Goal: Task Accomplishment & Management: Use online tool/utility

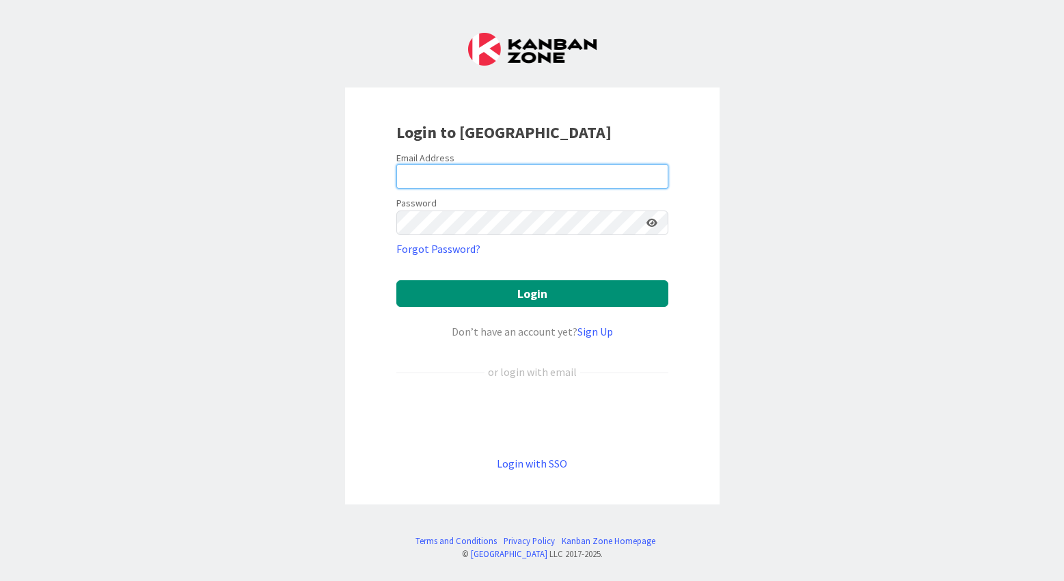
click at [442, 177] on input "email" at bounding box center [532, 176] width 272 height 25
type input "[PERSON_NAME][EMAIL_ADDRESS][DOMAIN_NAME]"
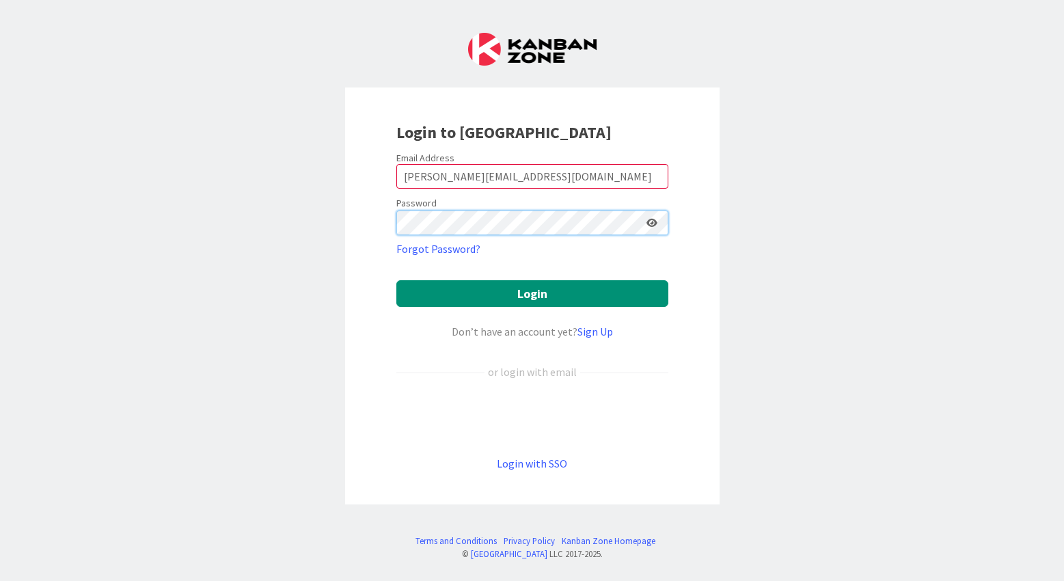
click at [396, 280] on button "Login" at bounding box center [532, 293] width 272 height 27
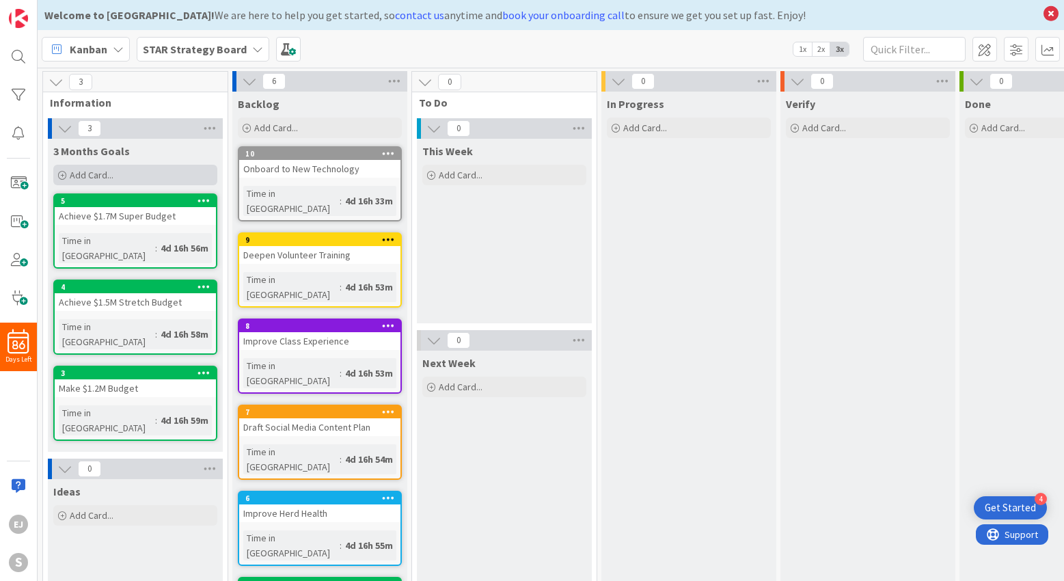
click at [105, 169] on span "Add Card..." at bounding box center [92, 175] width 44 height 12
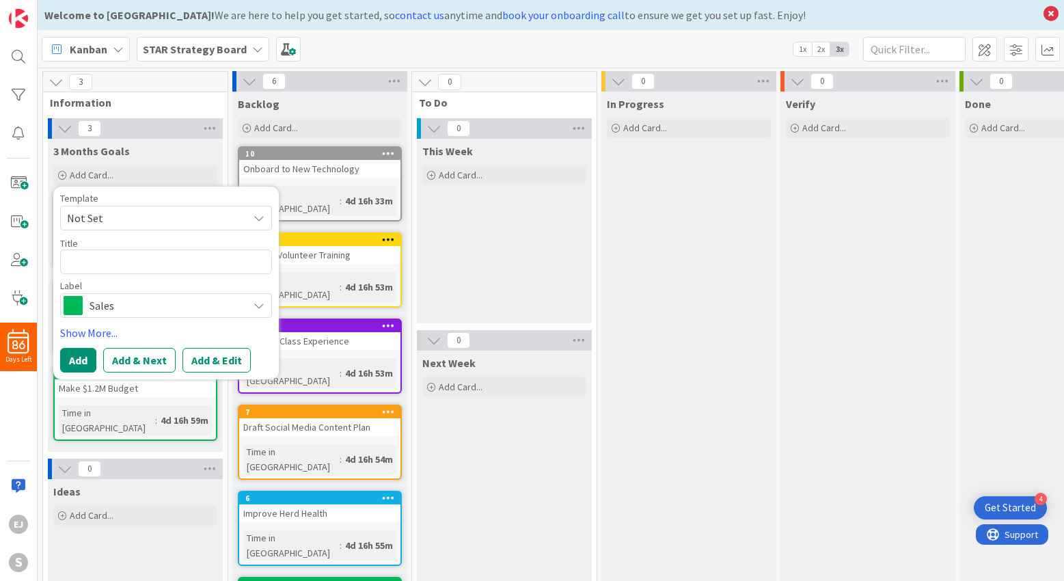
type textarea "x"
type textarea "P"
type textarea "x"
type textarea "Pr"
type textarea "x"
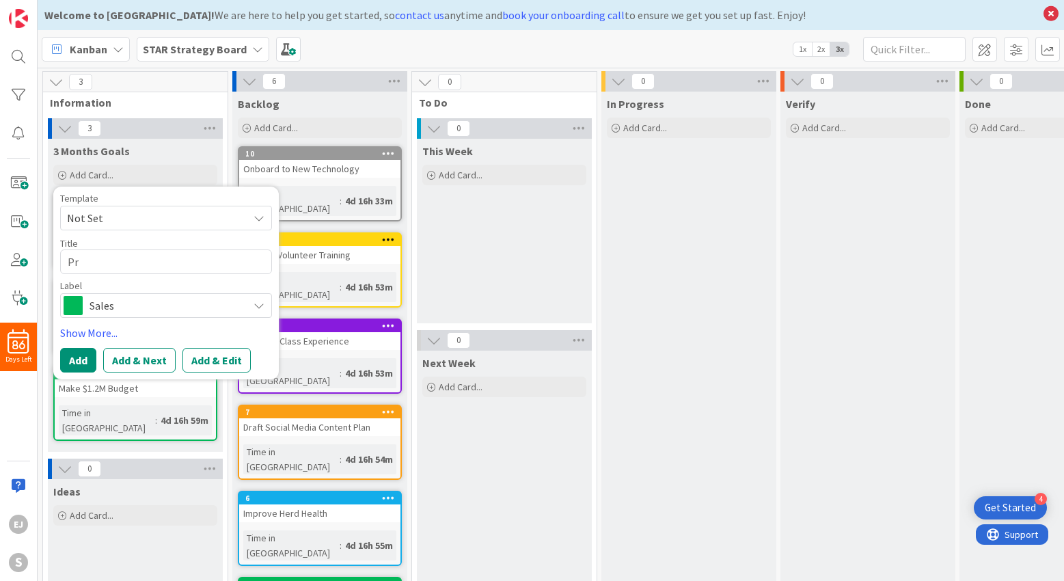
type textarea "Pro"
type textarea "x"
type textarea "Prov"
type textarea "x"
type textarea "Prove"
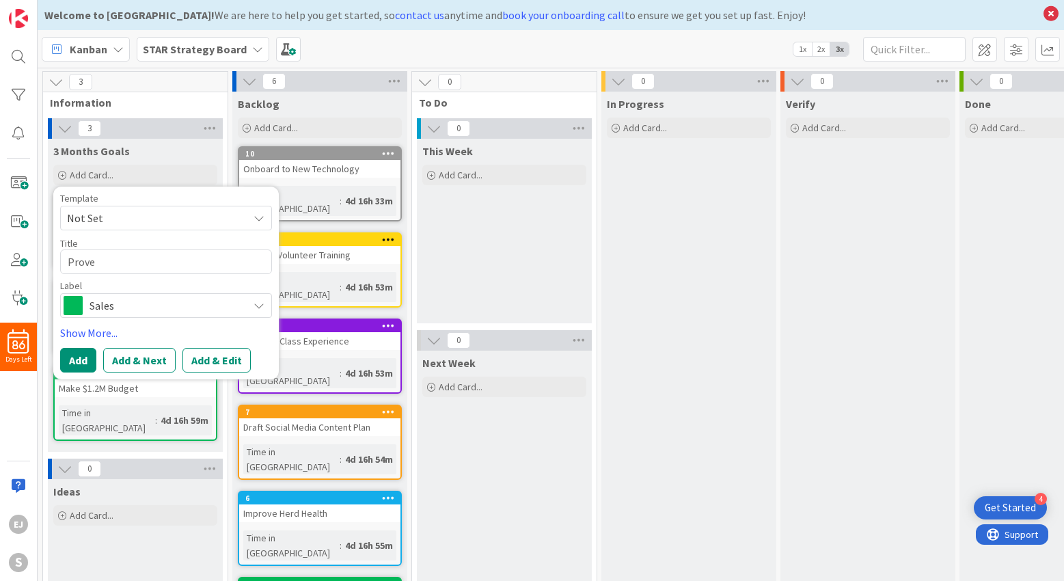
type textarea "x"
type textarea "Prove"
type textarea "x"
type textarea "Prove a"
type textarea "x"
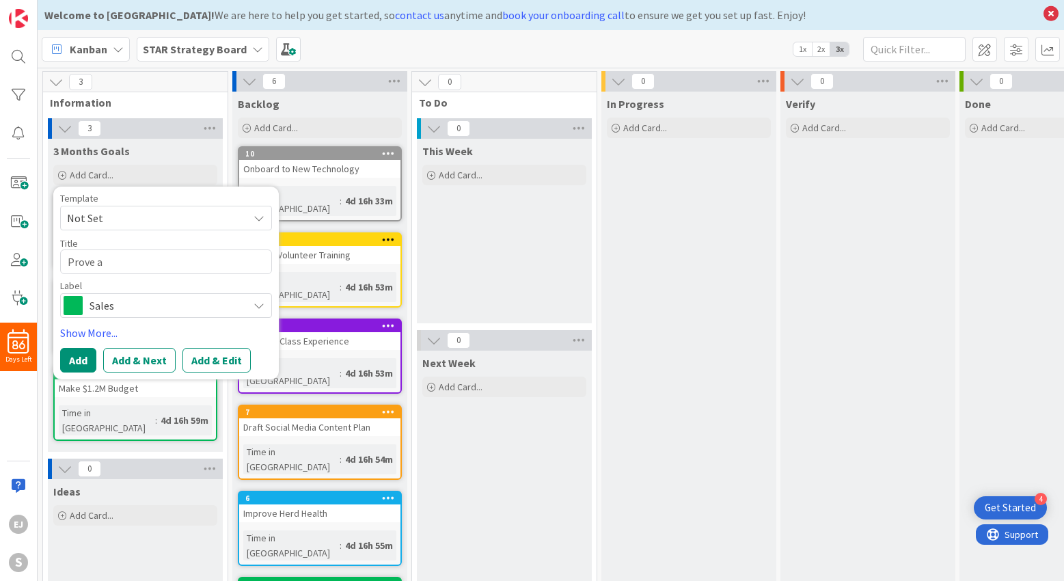
type textarea "Prove"
type textarea "x"
type textarea "Prove"
type textarea "x"
type textarea "Prov"
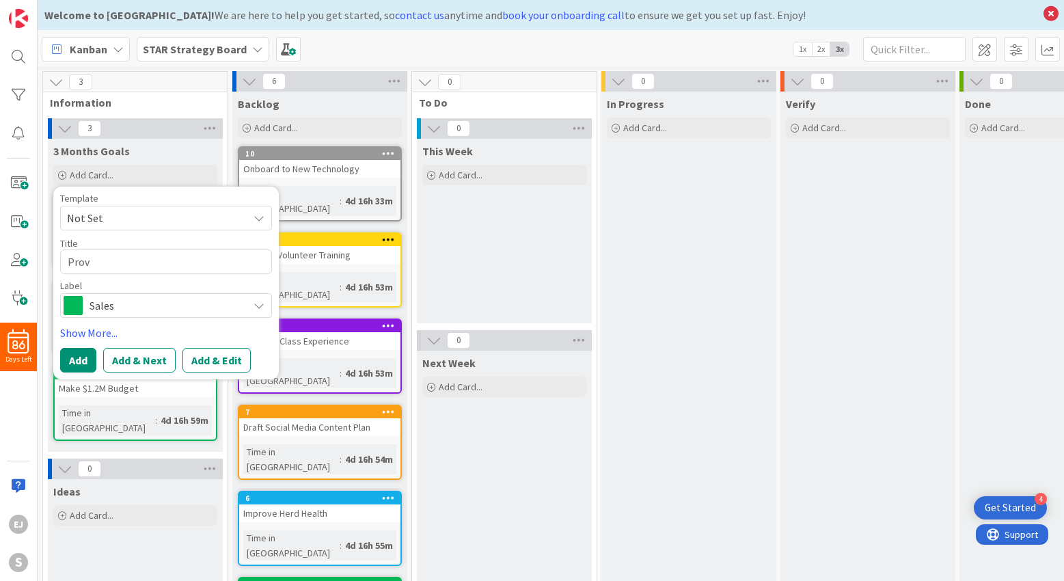
type textarea "x"
type textarea "Provi"
type textarea "x"
type textarea "Provid"
type textarea "x"
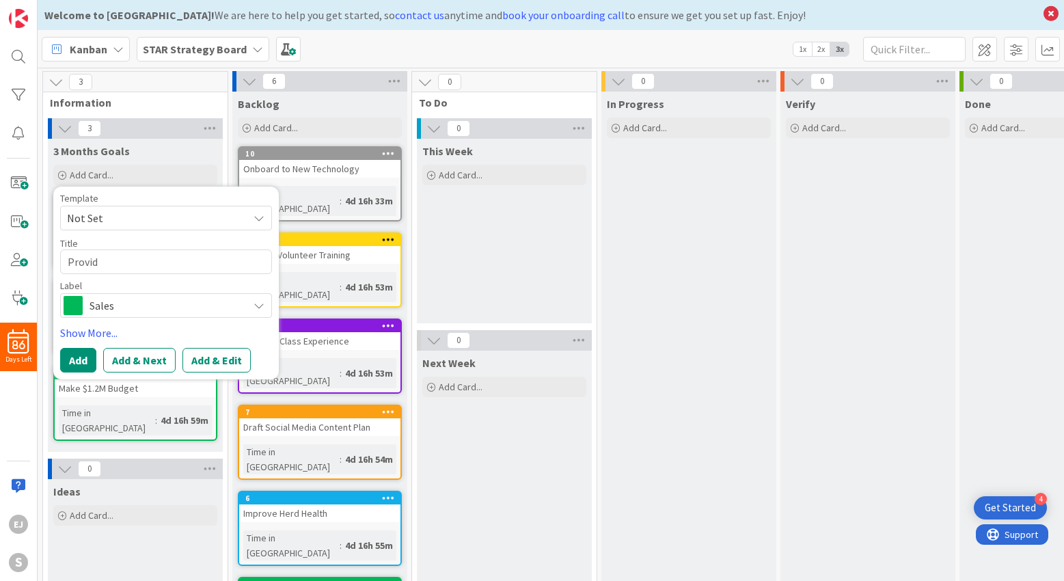
type textarea "Provide"
type textarea "x"
type textarea "Provide"
type textarea "x"
type textarea "Provide a"
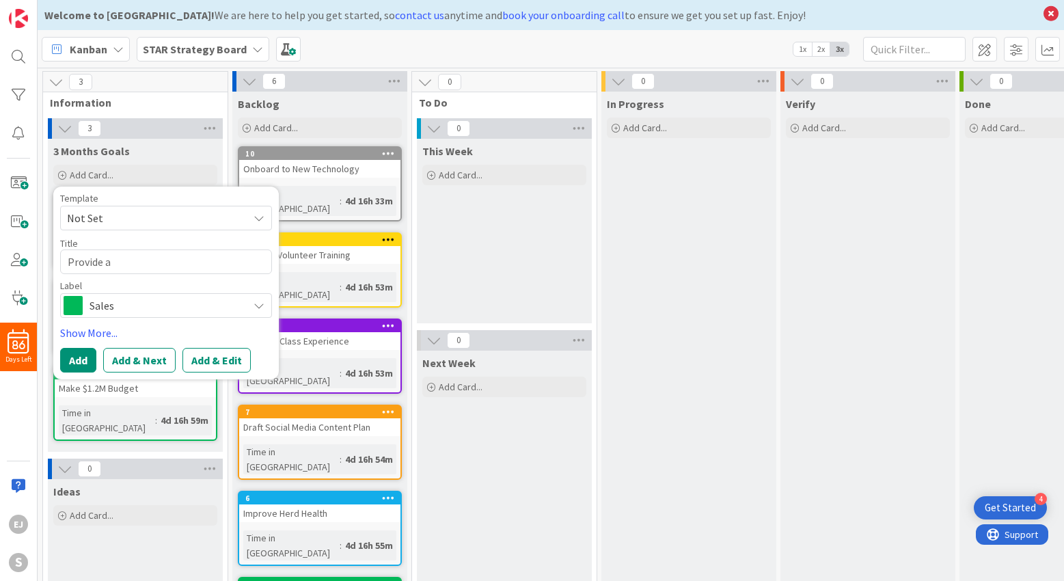
type textarea "x"
type textarea "Provide an"
type textarea "x"
type textarea "Provide an"
type textarea "x"
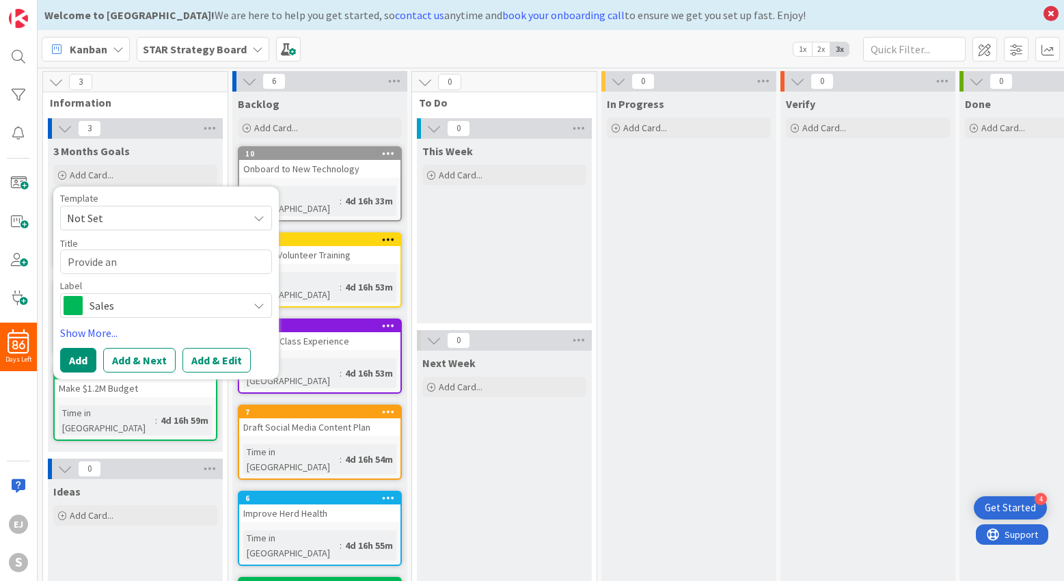
type textarea "Provide an E"
type textarea "x"
type textarea "Provide an Ex"
type textarea "x"
type textarea "Provide an Exc"
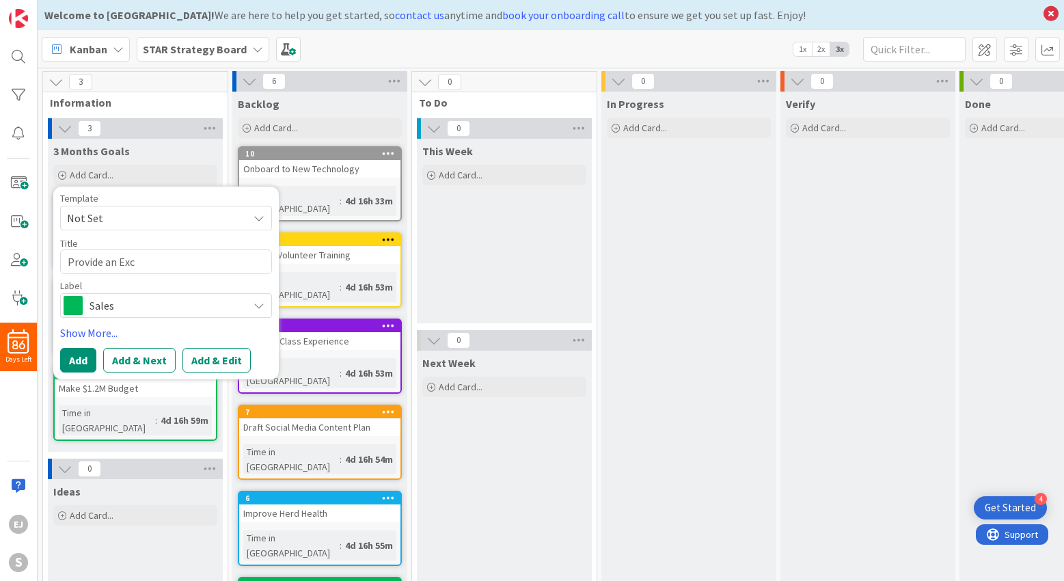
type textarea "x"
type textarea "Provide an Exce"
type textarea "x"
type textarea "Provide an Excel"
type textarea "x"
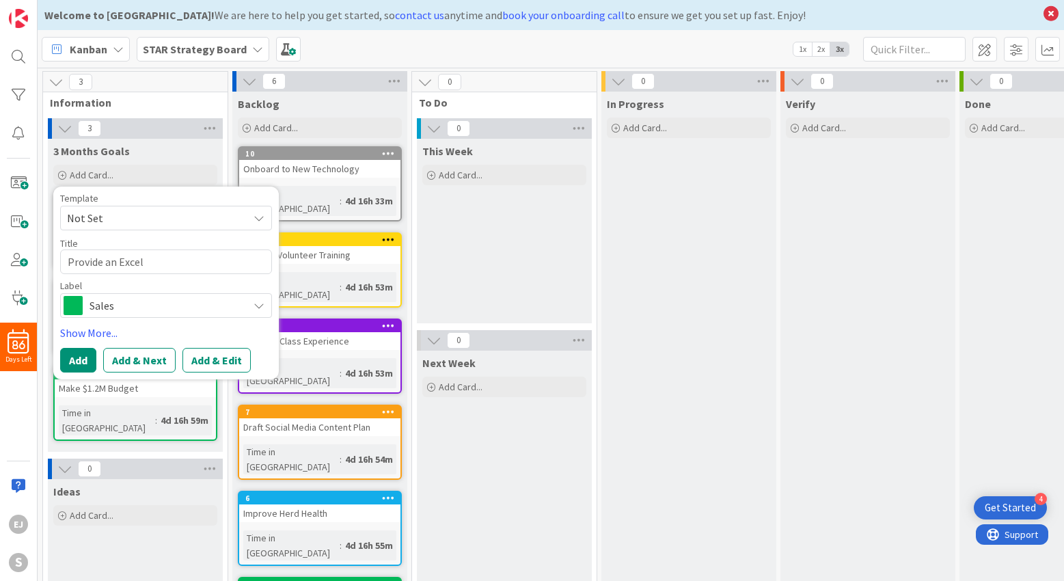
type textarea "Provide an Excelt"
type textarea "x"
type textarea "Provide an Exceltp"
type textarea "x"
type textarea "Provide an Excelt"
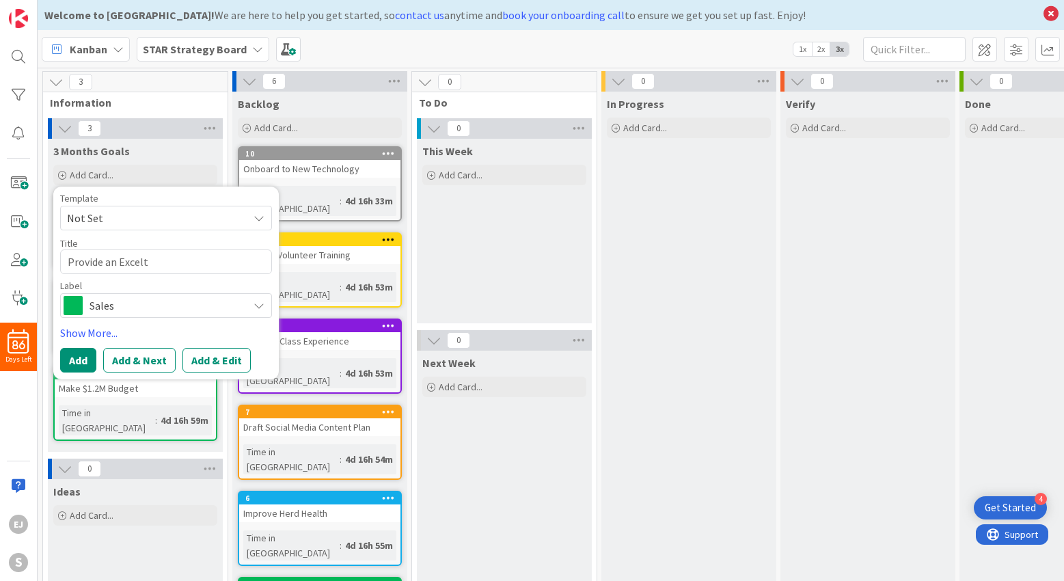
type textarea "x"
type textarea "Provide an Excel"
type textarea "x"
type textarea "Provide an Exce"
type textarea "x"
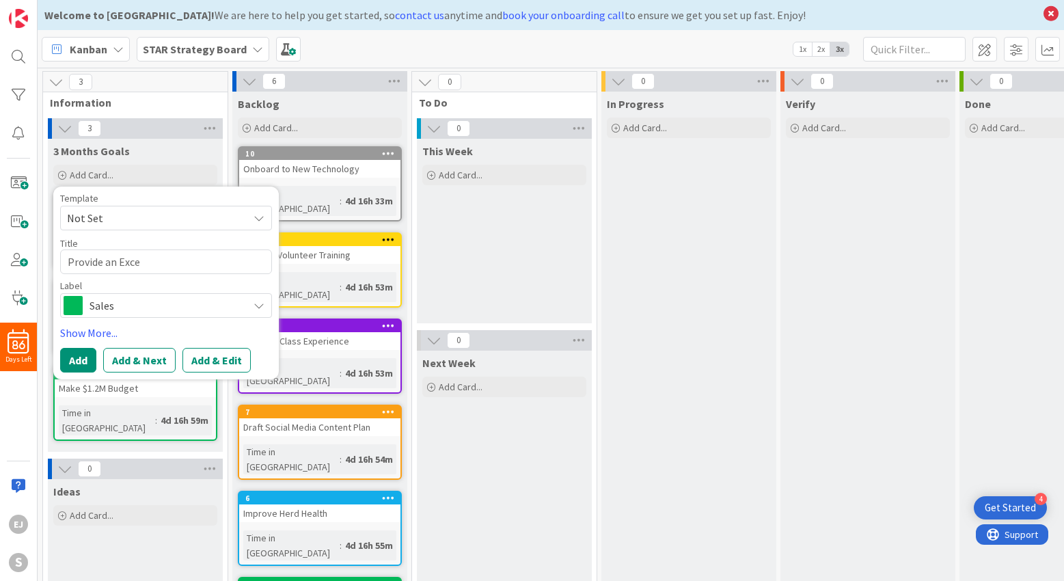
type textarea "Provide an Excep"
type textarea "x"
type textarea "Provide an Excepo"
type textarea "x"
type textarea "Provide an Excepot"
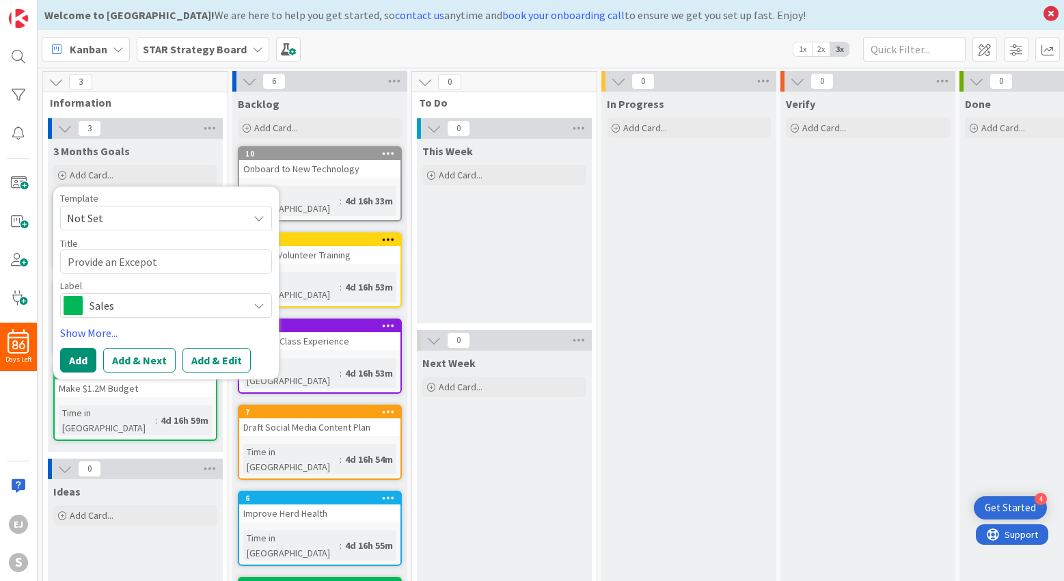
type textarea "x"
type textarea "Provide an Excepoti"
type textarea "x"
type textarea "Provide an Excepotio"
type textarea "x"
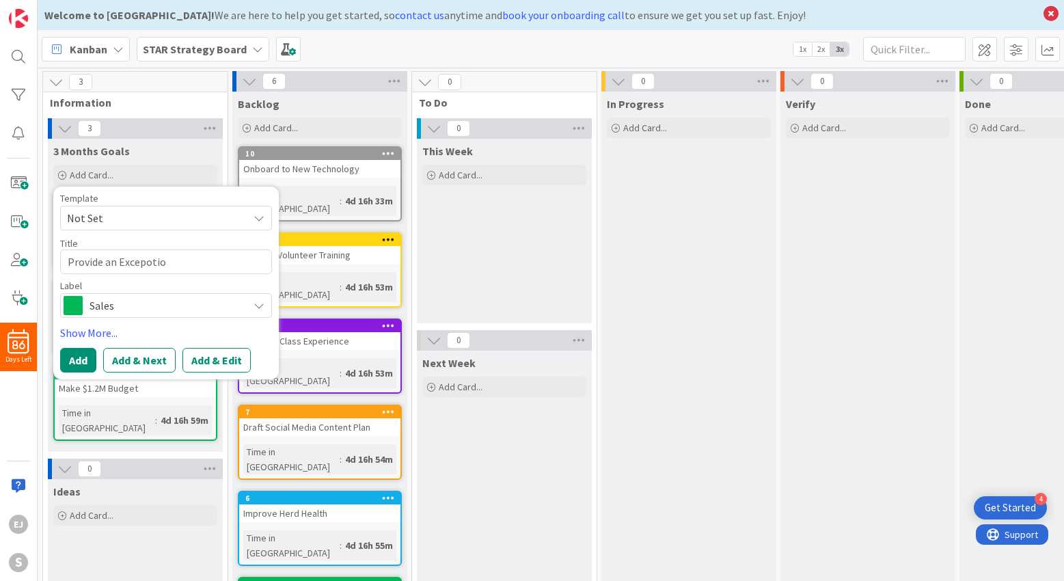
type textarea "Provide an Excepotion"
type textarea "x"
type textarea "Provide an Excepotio"
type textarea "x"
type textarea "Provide an Excepoti"
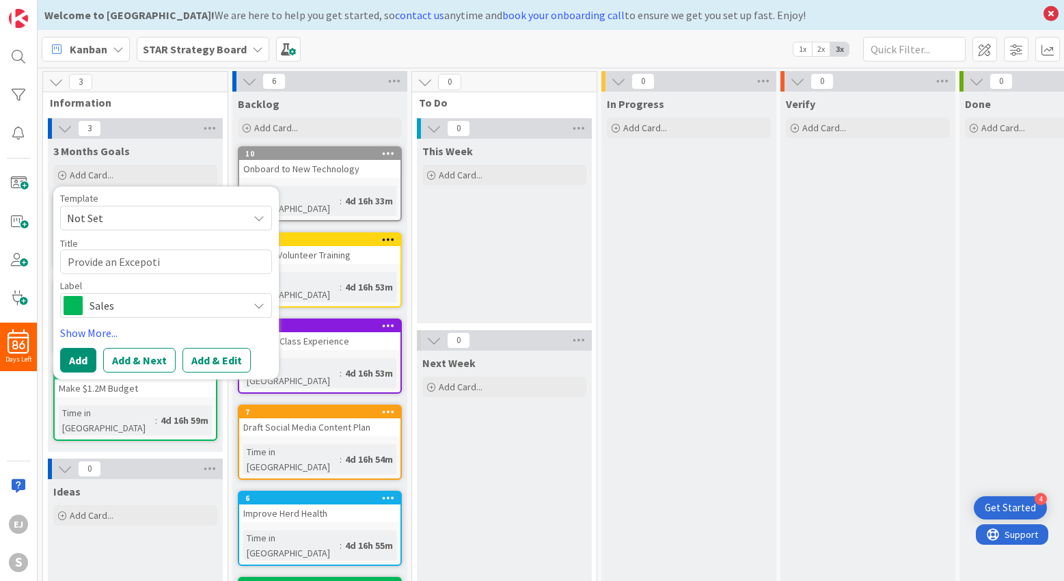
type textarea "x"
type textarea "Provide an Excepot"
type textarea "x"
type textarea "Provide an Excepo"
type textarea "x"
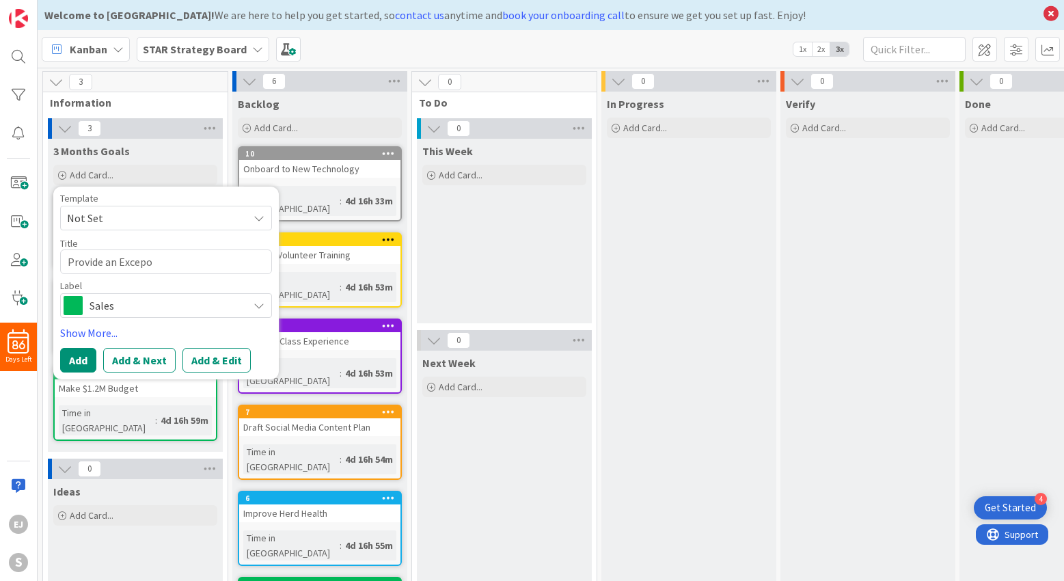
type textarea "Provide an Excep"
type textarea "x"
type textarea "Provide an Exce"
type textarea "x"
type textarea "Provide an Exc"
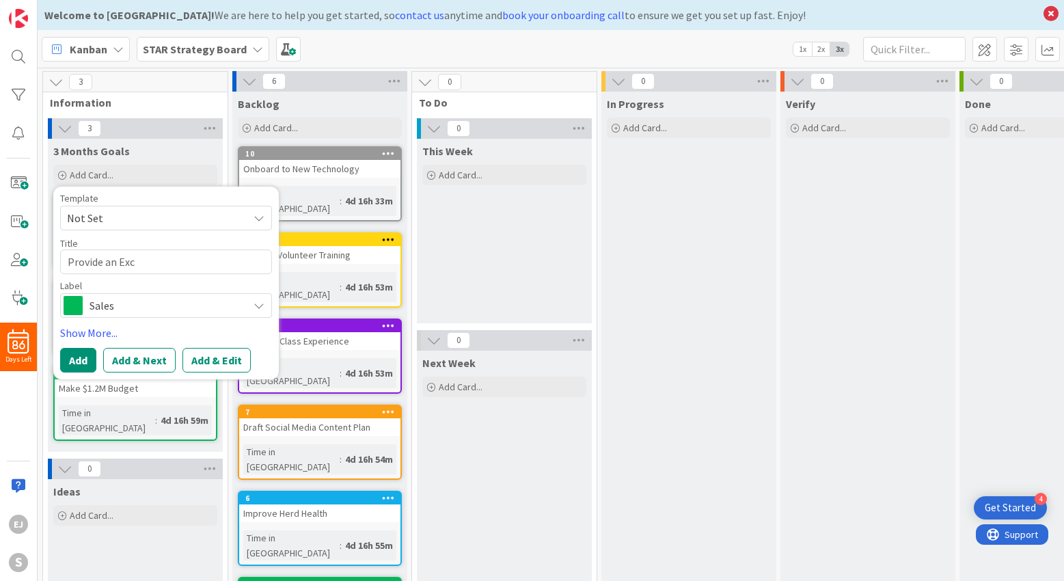
type textarea "x"
type textarea "Provide an Ex"
type textarea "x"
type textarea "Provide an E"
type textarea "x"
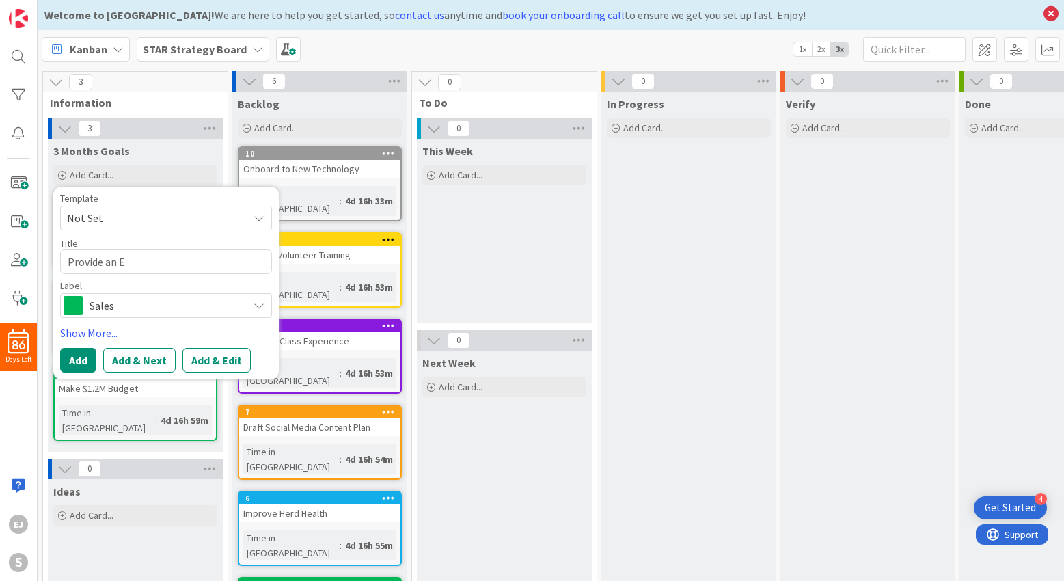
type textarea "Provide an"
type textarea "x"
type textarea "Provide an U"
type textarea "x"
type textarea "Provide an Un"
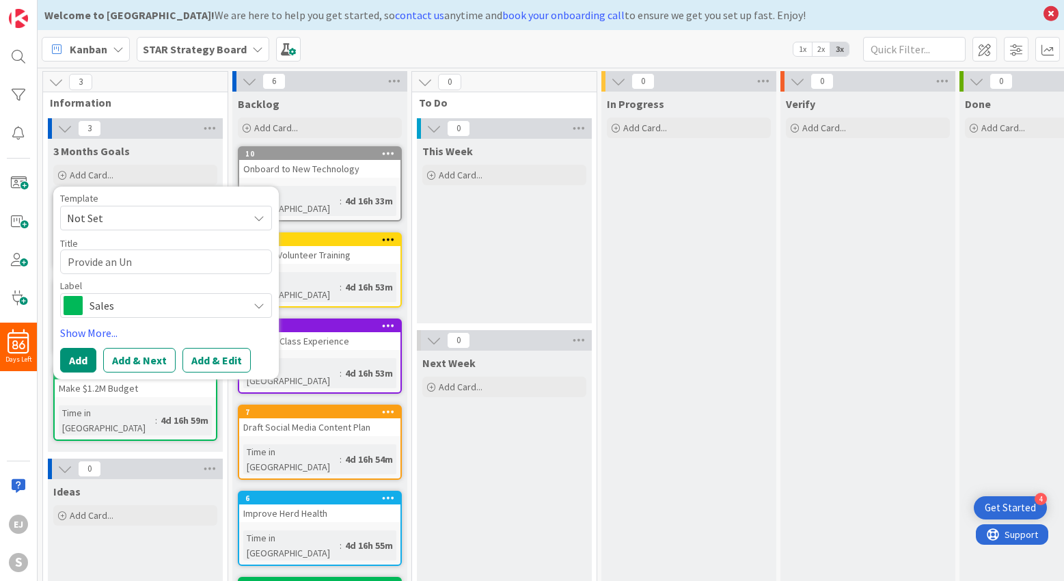
type textarea "x"
type textarea "Provide an Unr"
type textarea "x"
type textarea "Provide an Unrea"
type textarea "x"
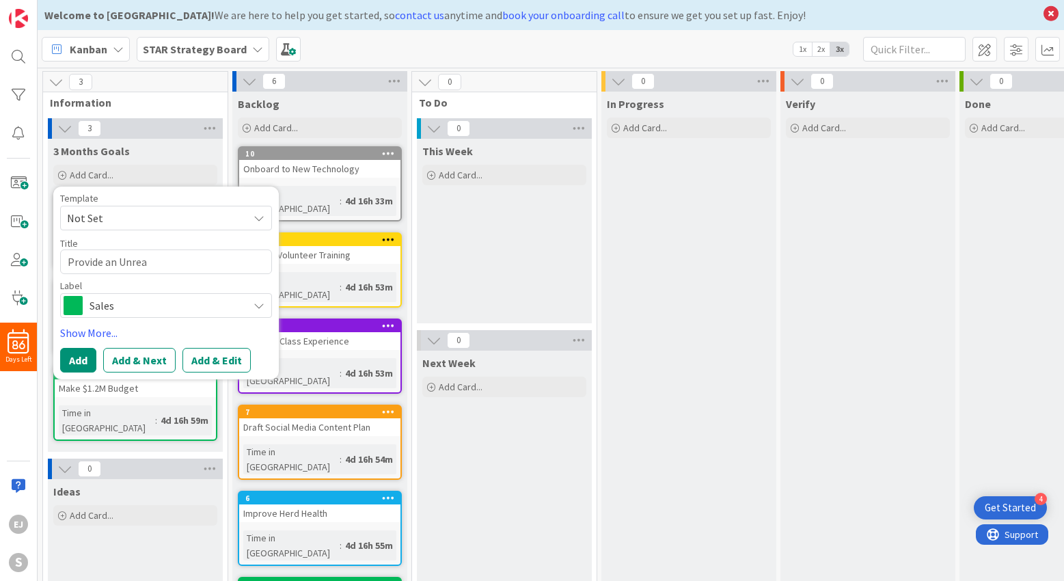
type textarea "Provide an Unreas"
type textarea "x"
type textarea "Provide an Unreaso"
type textarea "x"
type textarea "Provide an Unreason"
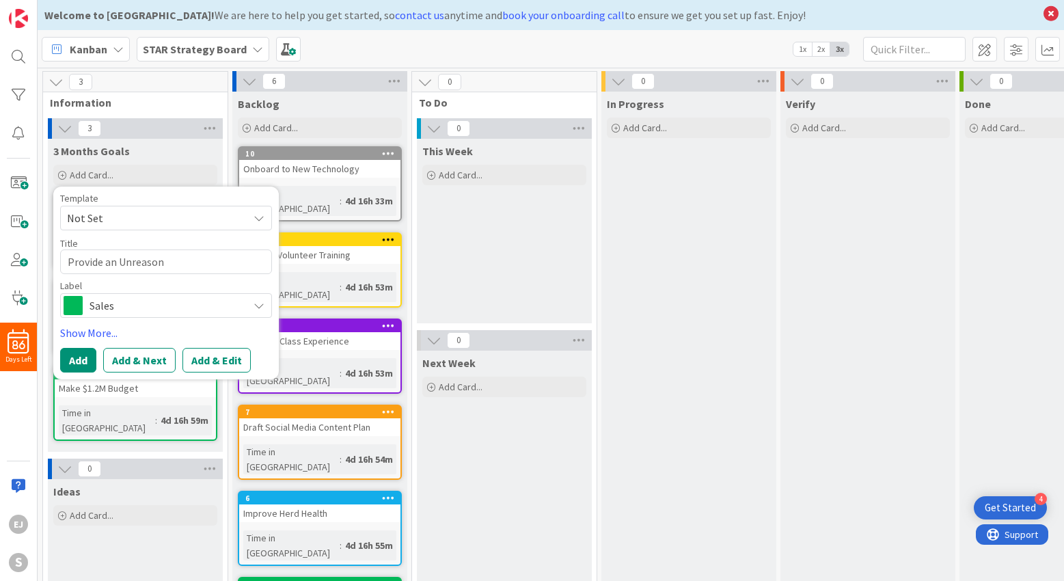
type textarea "x"
type textarea "Provide an Unreasona"
type textarea "x"
type textarea "Provide an Unreasonab"
type textarea "x"
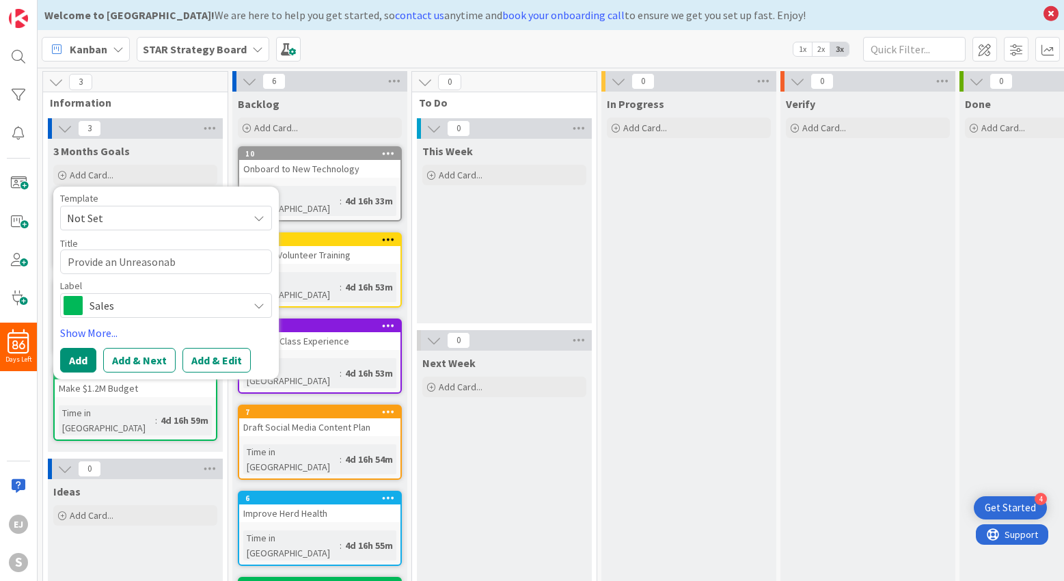
type textarea "Provide an Unreasonabl"
type textarea "x"
type textarea "Provide an Unreasonably"
type textarea "x"
type textarea "Provide an Unreasonably"
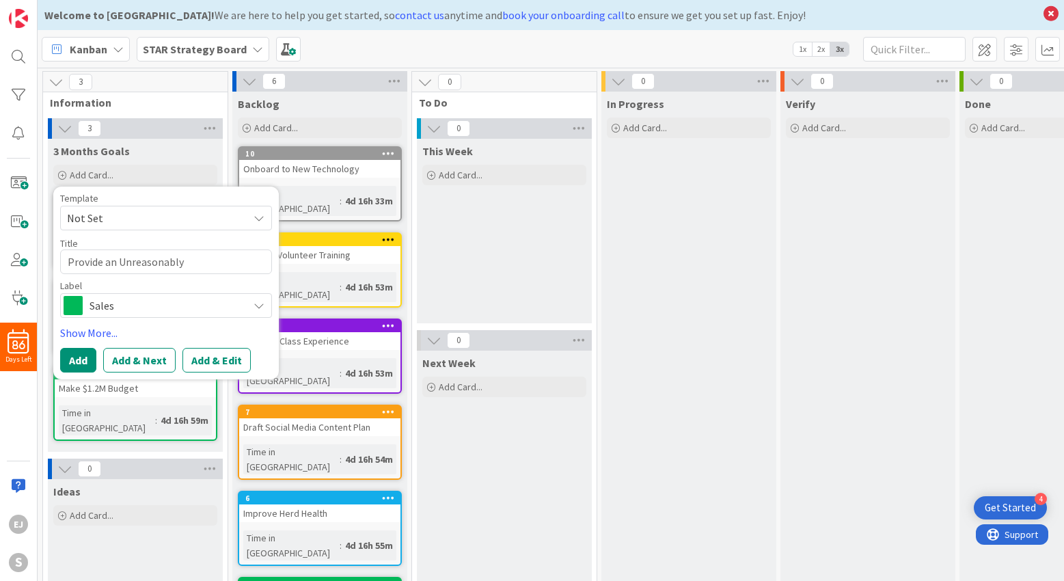
type textarea "x"
type textarea "Provide an Unreasonably E"
type textarea "x"
type textarea "Provide an Unreasonably Ex"
type textarea "x"
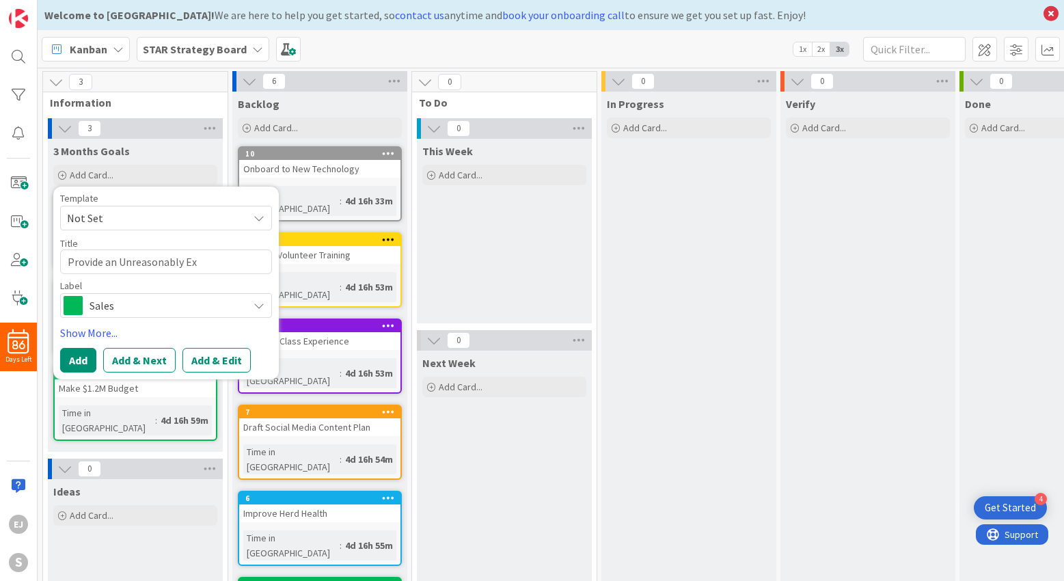
type textarea "Provide an Unreasonably Exc"
type textarea "x"
type textarea "Provide an Unreasonably Exce"
type textarea "x"
type textarea "Provide an Unreasonably Excel"
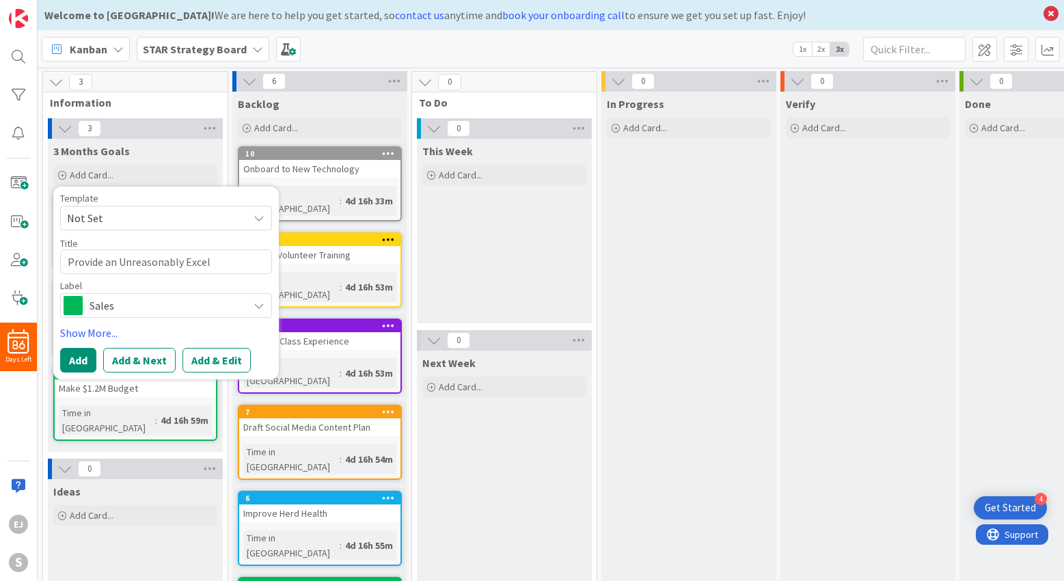
type textarea "x"
type textarea "Provide an Unreasonably Exce"
type textarea "x"
type textarea "Provide an Unreasonably Excep"
type textarea "x"
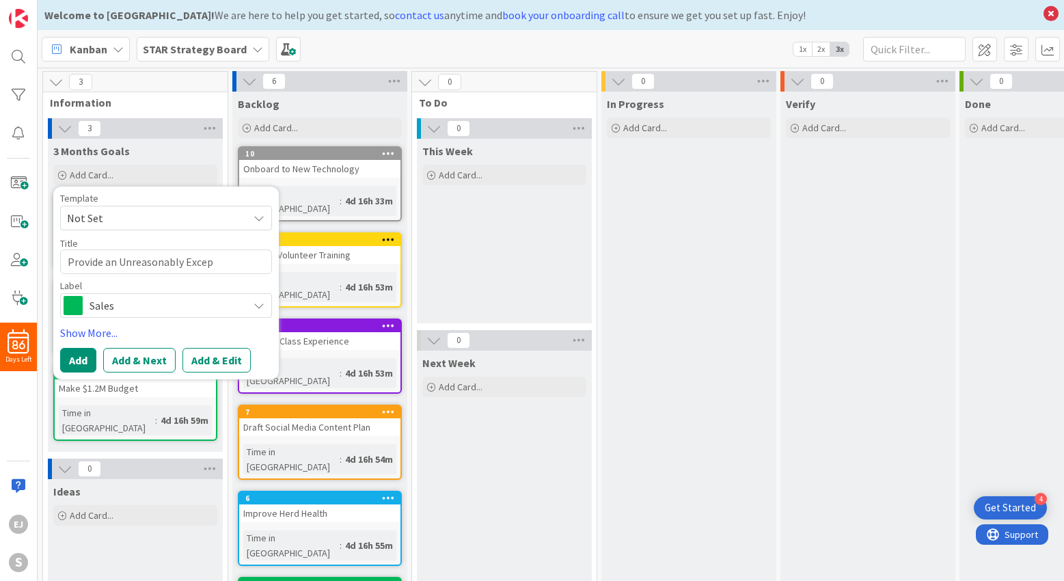
type textarea "Provide an Unreasonably Except"
type textarea "x"
type textarea "Provide an Unreasonably Excepti"
type textarea "x"
type textarea "Provide an Unreasonably Exceptio"
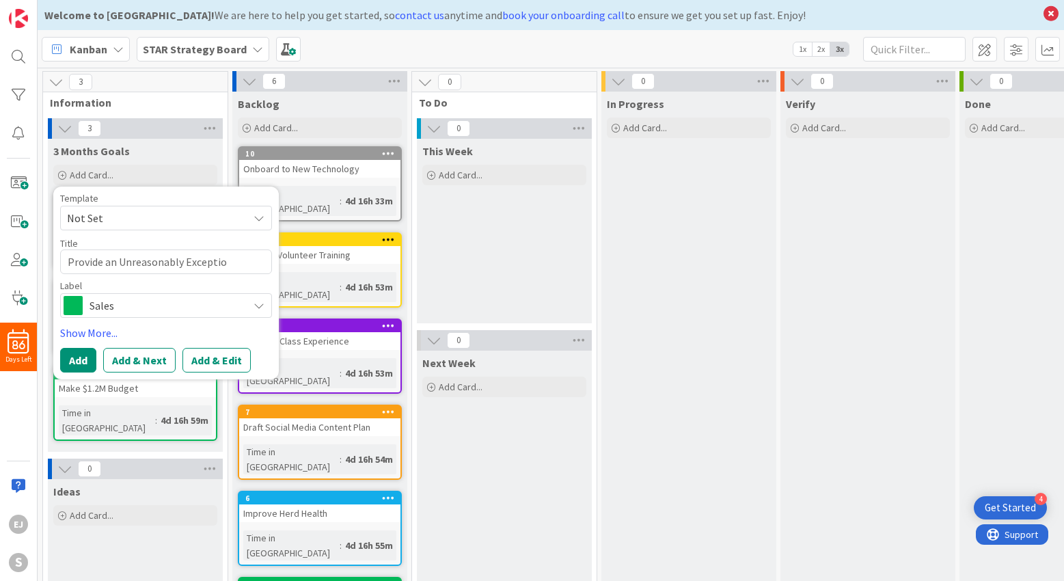
type textarea "x"
type textarea "Provide an Unreasonably Exception"
type textarea "x"
type textarea "Provide an Unreasonably Exceptiona"
type textarea "x"
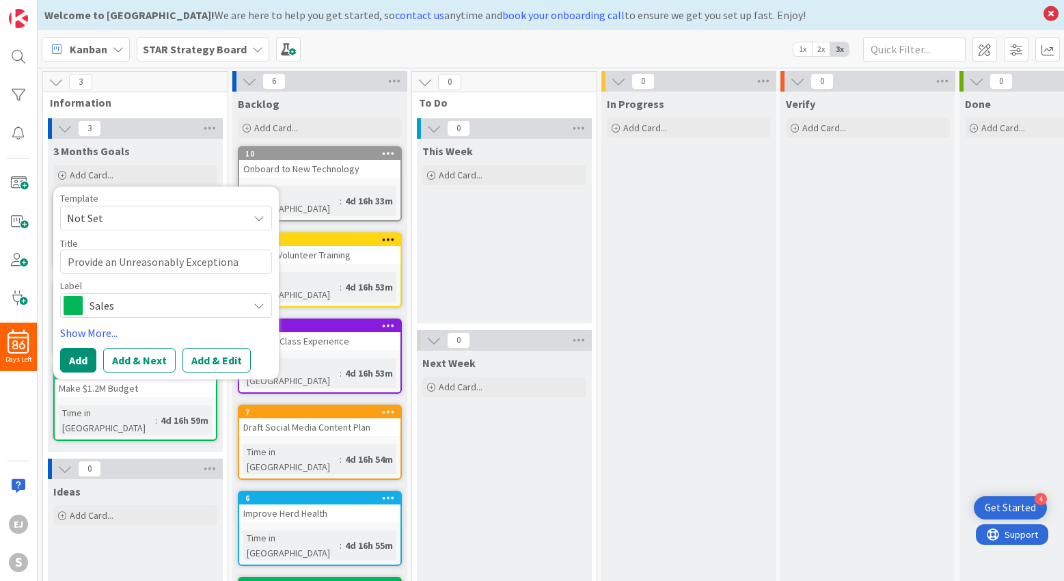
type textarea "Provide an Unreasonably Exceptional"
type textarea "x"
type textarea "Provide an Unreasonably Exceptional"
type textarea "x"
type textarea "Provide an Unreasonably Exceptional E"
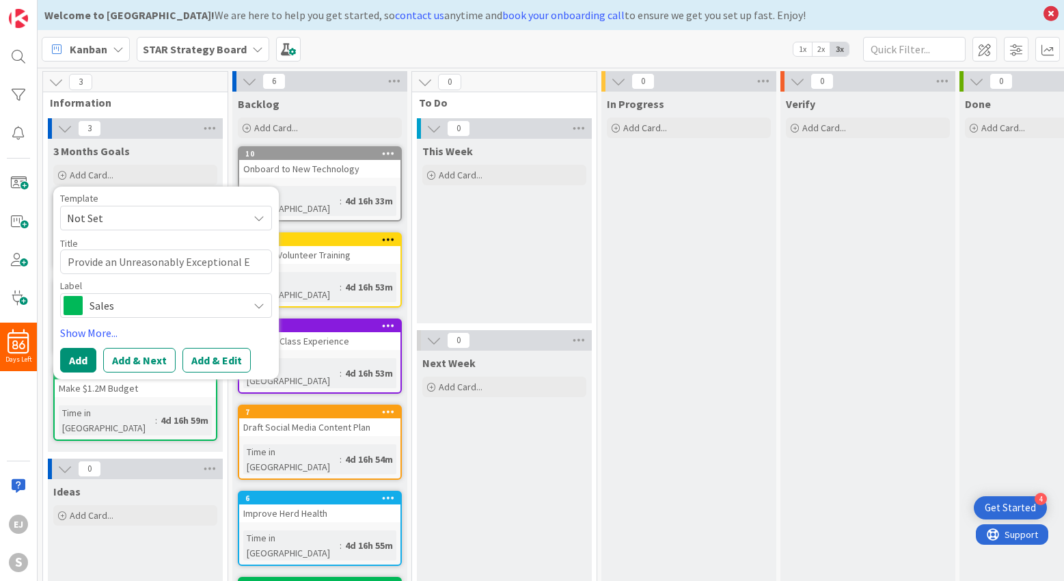
type textarea "x"
type textarea "Provide an Unreasonably Exceptional Ex"
type textarea "x"
type textarea "Provide an Unreasonably Exceptional Exp"
type textarea "x"
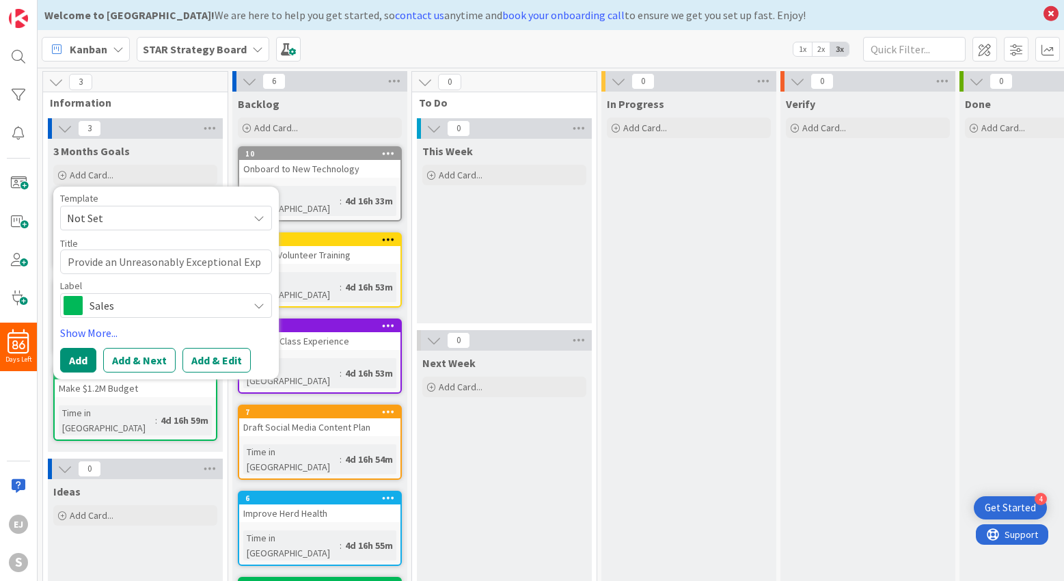
type textarea "Provide an Unreasonably Exceptional Expe"
type textarea "x"
type textarea "Provide an Unreasonably Exceptional Exper"
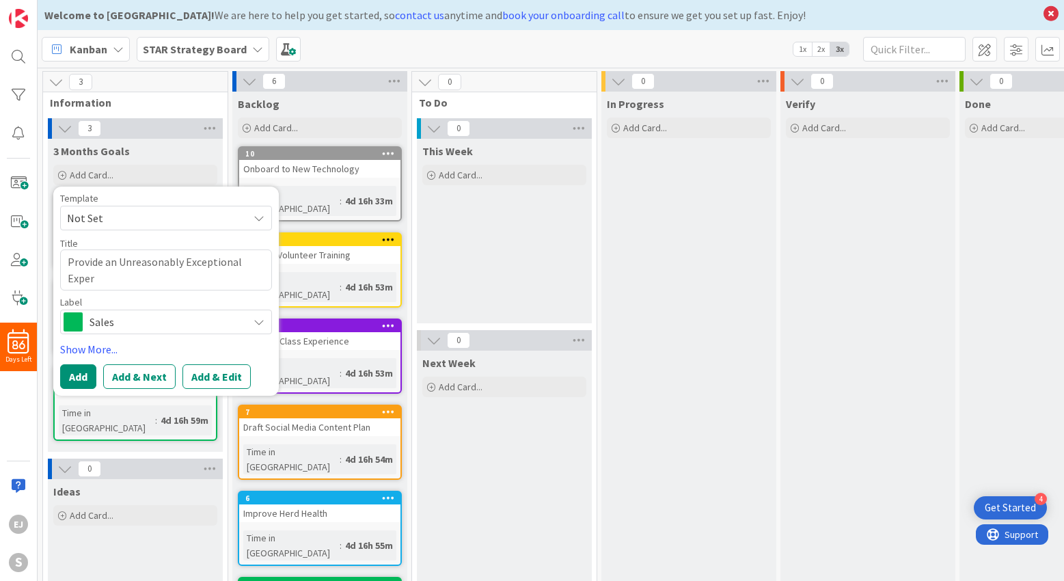
type textarea "x"
type textarea "Provide an Unreasonably Exceptional Experi"
type textarea "x"
type textarea "Provide an Unreasonably Exceptional Experie"
type textarea "x"
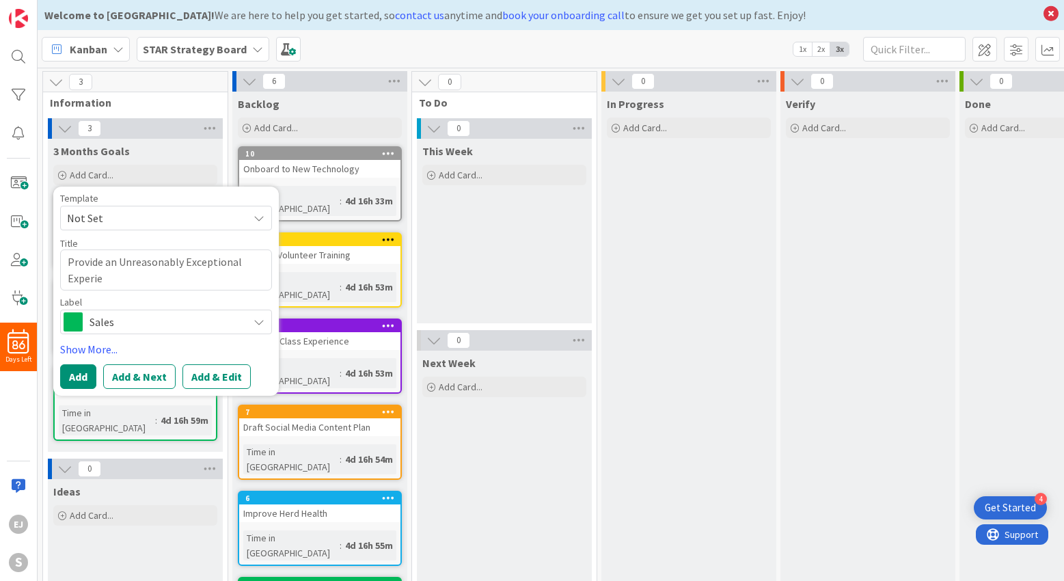
type textarea "Provide an Unreasonably Exceptional Experien"
type textarea "x"
type textarea "Provide an Unreasonably Exceptional Experienc"
type textarea "x"
type textarea "Provide an Unreasonably Exceptional Experience"
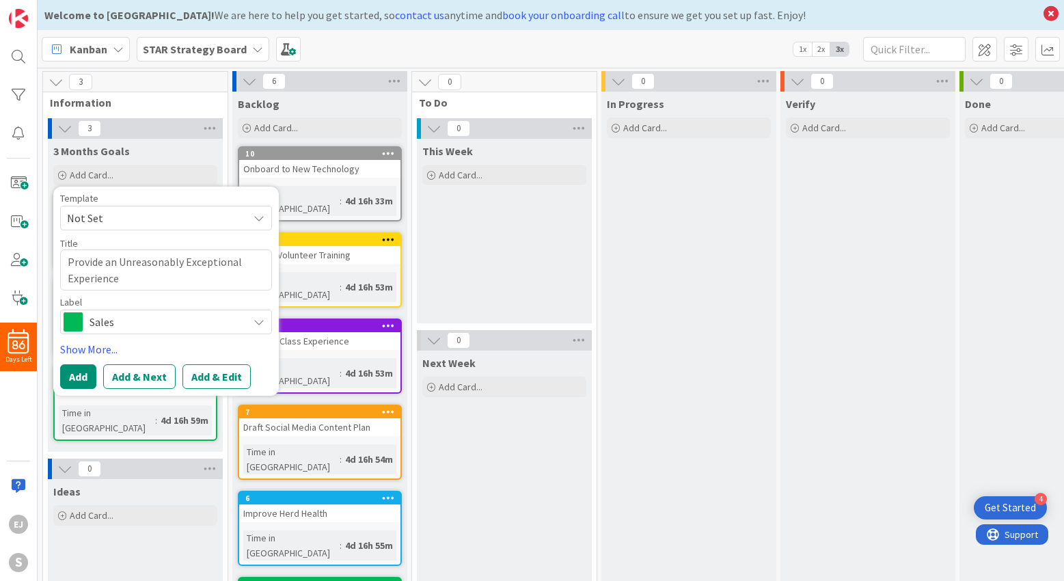
type textarea "x"
type textarea "Provide an Unreasonably Exceptional Experience"
type textarea "x"
type textarea "Provide an Unreasonably Exceptional Experience f"
type textarea "x"
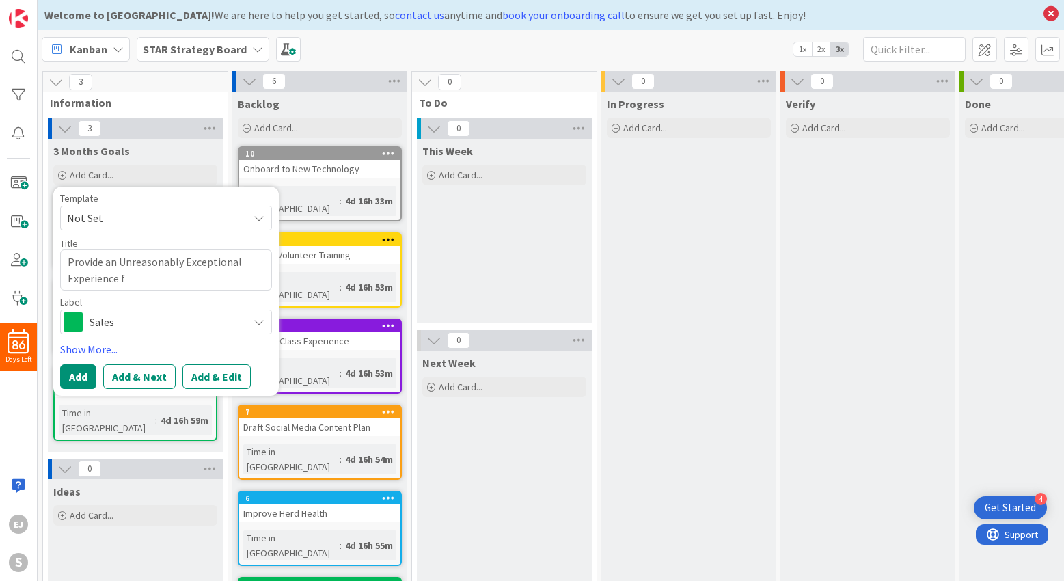
type textarea "Provide an Unreasonably Exceptional Experience fo"
type textarea "x"
type textarea "Provide an Unreasonably Exceptional Experience for"
type textarea "x"
type textarea "Provide an Unreasonably Exceptional Experience for"
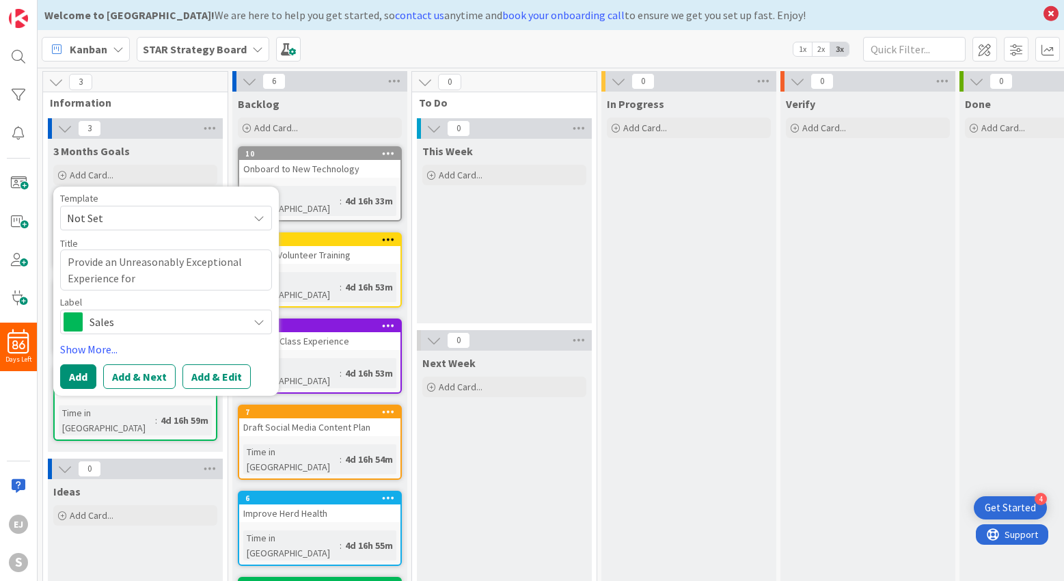
type textarea "x"
type textarea "Provide an Unreasonably Exceptional Experience for a"
type textarea "x"
type textarea "Provide an Unreasonably Exceptional Experience for al"
type textarea "x"
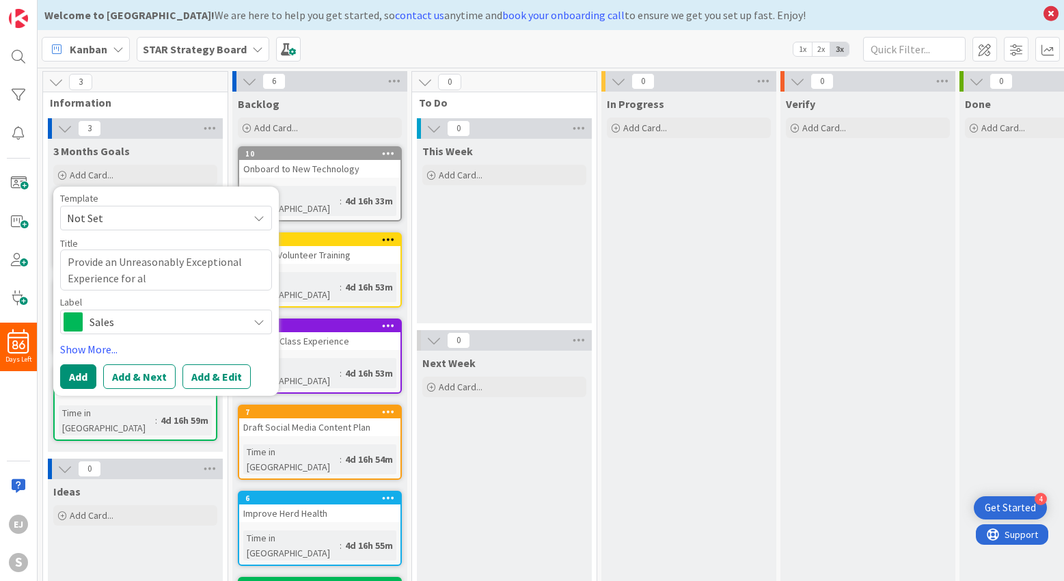
type textarea "Provide an Unreasonably Exceptional Experience for all"
type textarea "x"
type textarea "Provide an Unreasonably Exceptional Experience for all"
type textarea "x"
type textarea "Provide an Unreasonably Exceptional Experience for all w"
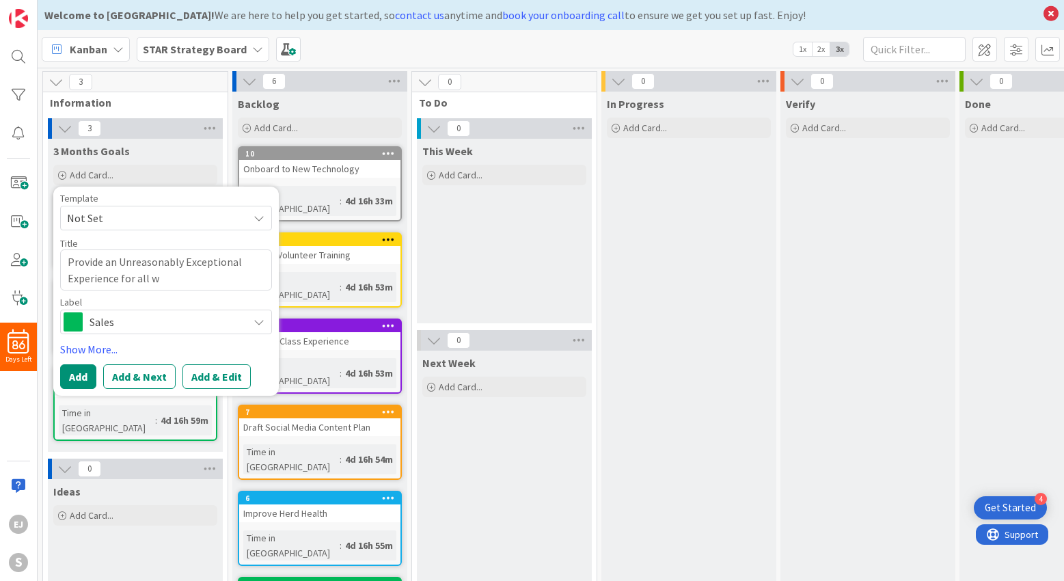
type textarea "x"
type textarea "Provide an Unreasonably Exceptional Experience for all wh"
type textarea "x"
type textarea "Provide an Unreasonably Exceptional Experience for all who"
type textarea "x"
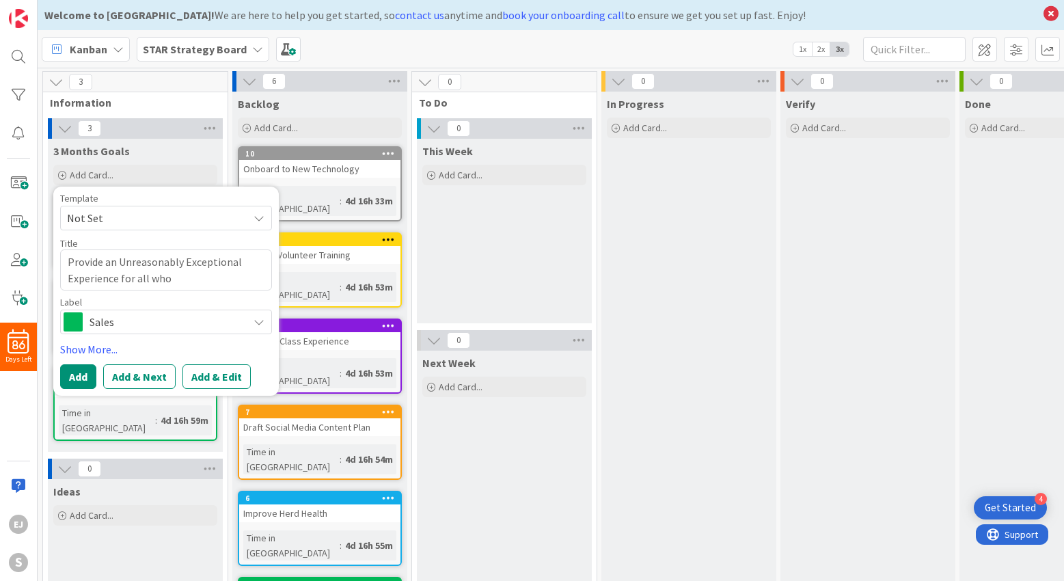
type textarea "Provide an Unreasonably Exceptional Experience for all who"
type textarea "x"
type textarea "Provide an Unreasonably Exceptional Experience for all who e"
type textarea "x"
type textarea "Provide an Unreasonably Exceptional Experience for all who en"
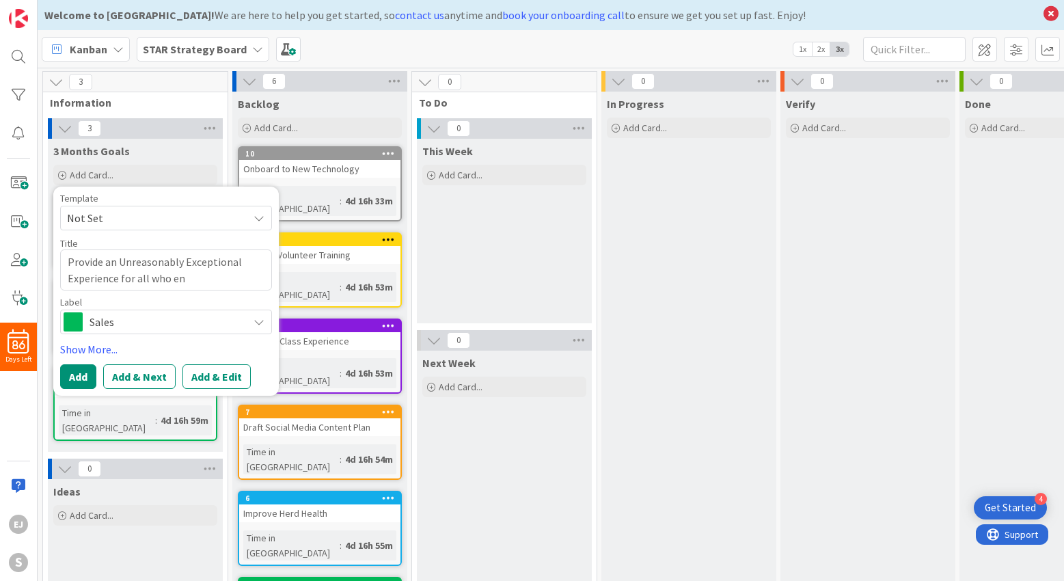
type textarea "x"
type textarea "Provide an Unreasonably Exceptional Experience for all who ent"
type textarea "x"
type textarea "Provide an Unreasonably Exceptional Experience for all who ente"
type textarea "x"
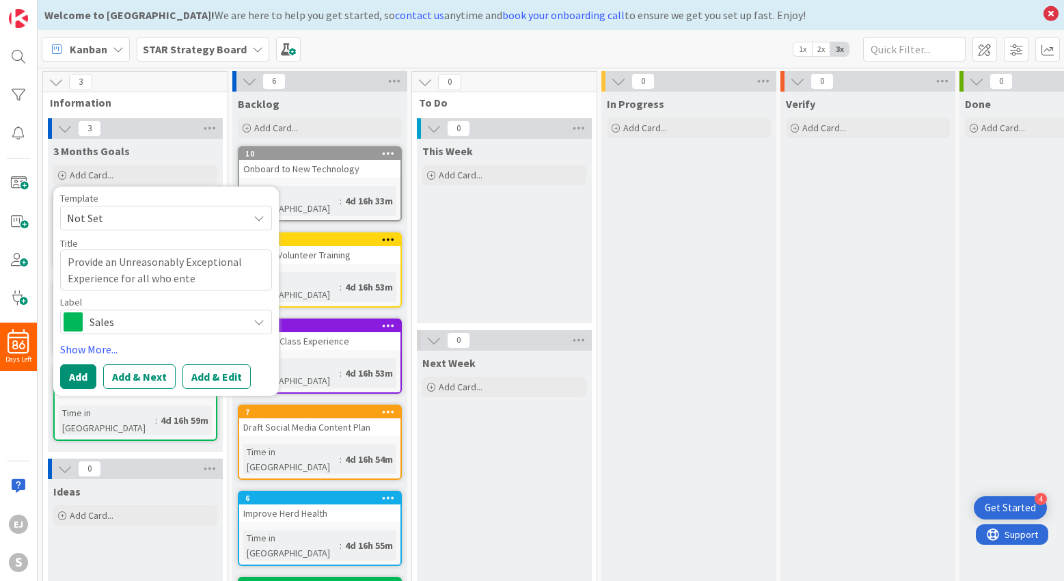
type textarea "Provide an Unreasonably Exceptional Experience for all who enter"
type textarea "x"
type textarea "Provide an Unreasonably Exceptional Experience for all who enter"
type textarea "x"
type textarea "Provide an Unreasonably Exceptional Experience for all who enter o"
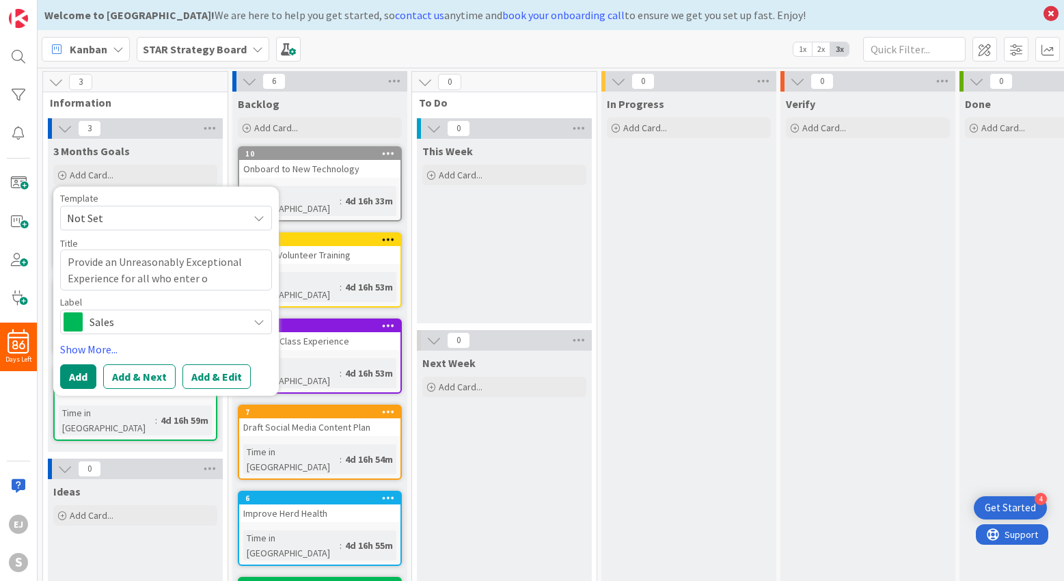
type textarea "x"
click at [125, 261] on textarea "Provide an Unreasonably Exceptional Experience for all who enter our doors" at bounding box center [166, 270] width 212 height 41
click at [188, 262] on textarea "Provide an unreasonably Exceptional Experience for all who enter our doors" at bounding box center [166, 270] width 212 height 41
click at [79, 378] on button "Add" at bounding box center [78, 376] width 36 height 25
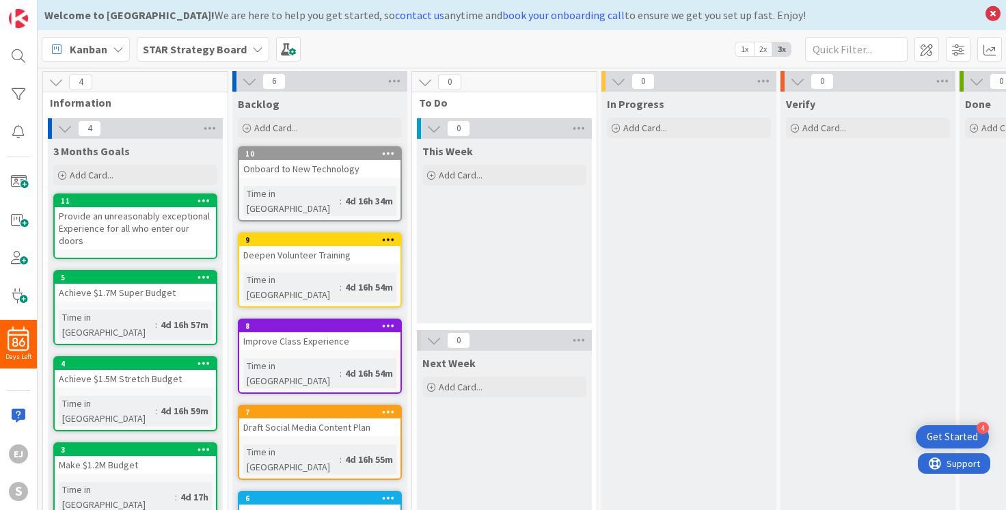
click at [113, 221] on div "Provide an unreasonably exceptional Experience for all who enter our doors" at bounding box center [135, 228] width 161 height 42
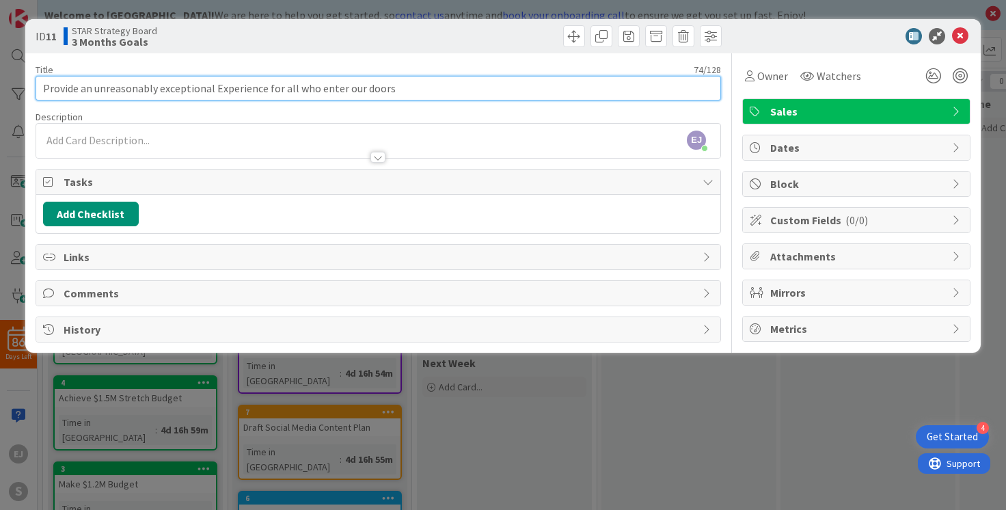
click at [218, 86] on input "Provide an unreasonably exceptional Experience for all who enter our doors" at bounding box center [379, 88] width 686 height 25
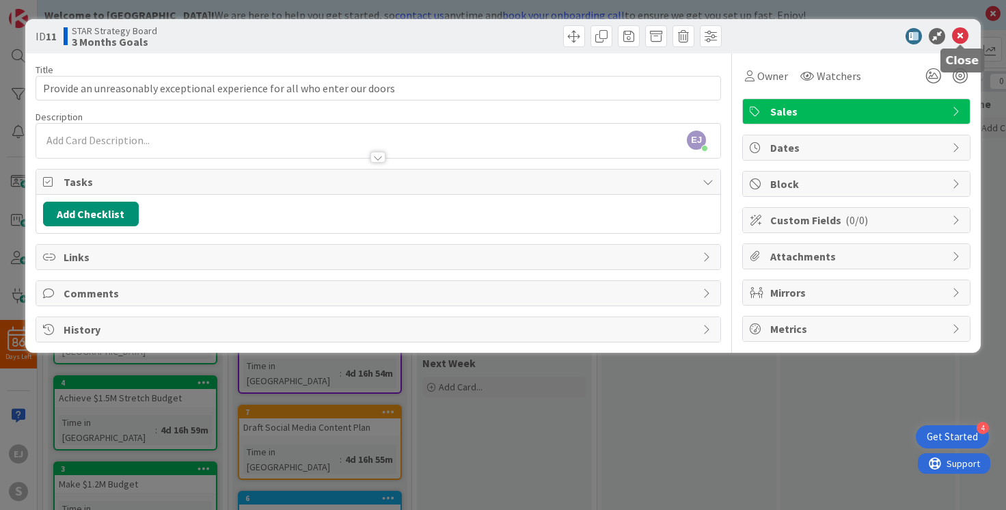
click at [966, 33] on icon at bounding box center [960, 36] width 16 height 16
